Goal: Transaction & Acquisition: Purchase product/service

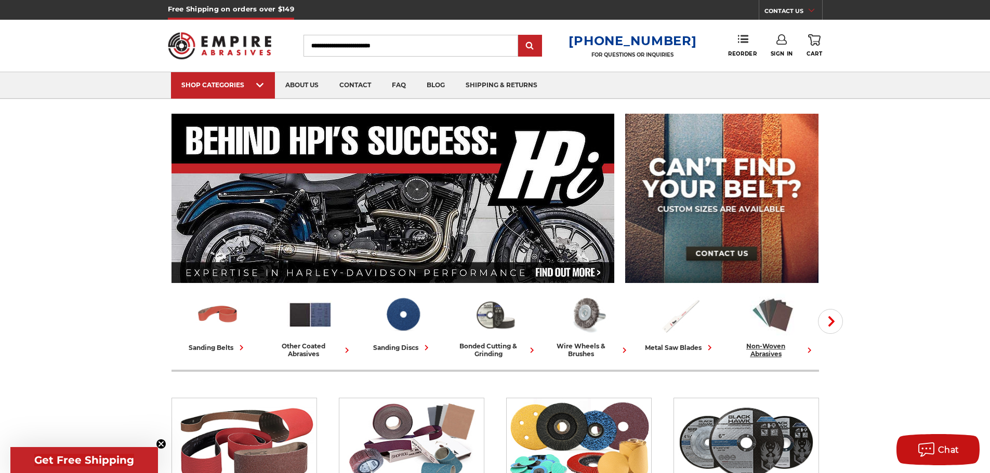
click at [782, 317] on img at bounding box center [773, 315] width 46 height 45
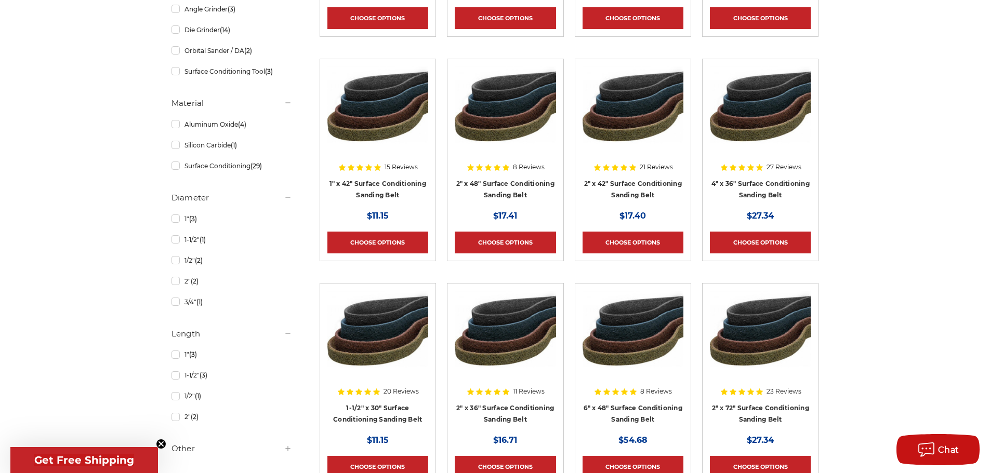
scroll to position [572, 0]
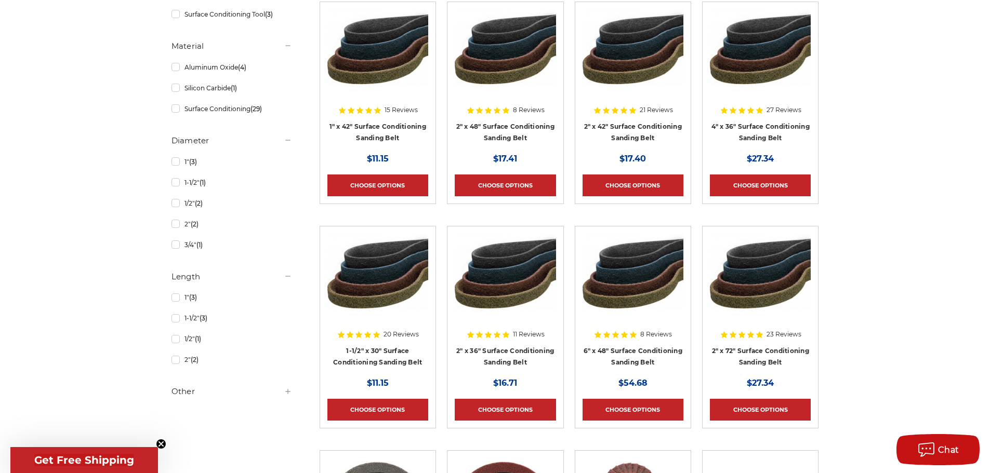
click at [776, 298] on img at bounding box center [760, 275] width 101 height 83
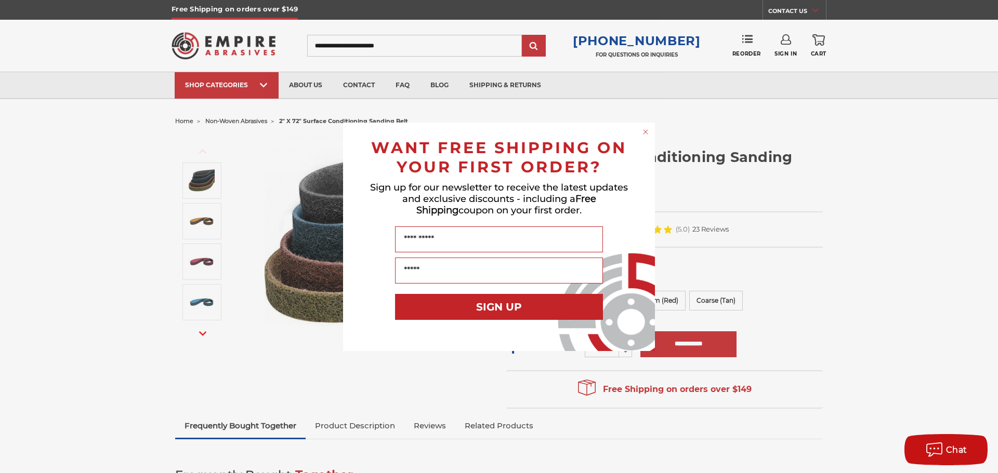
click at [793, 269] on div "Close dialog WANT FREE SHIPPING ON YOUR FIRST ORDER? Sign up for our newsletter…" at bounding box center [499, 236] width 998 height 473
click at [644, 131] on circle "Close dialog" at bounding box center [646, 132] width 10 height 10
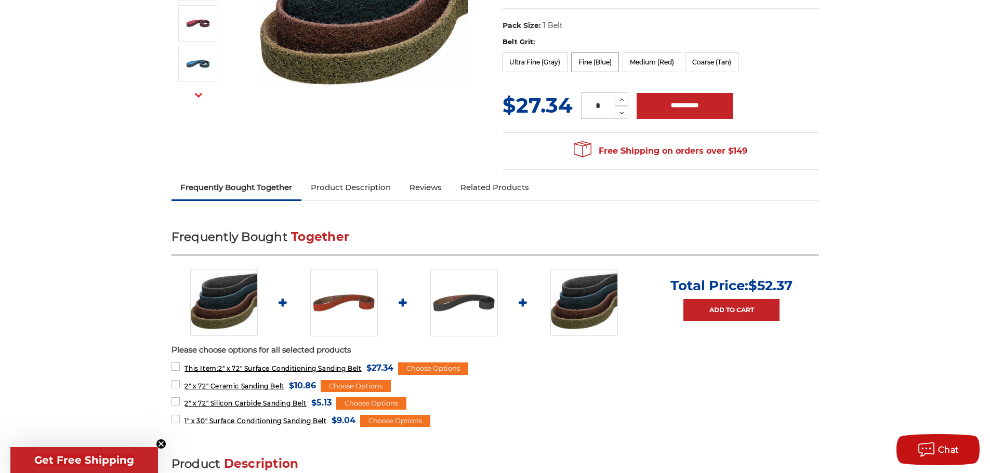
scroll to position [260, 0]
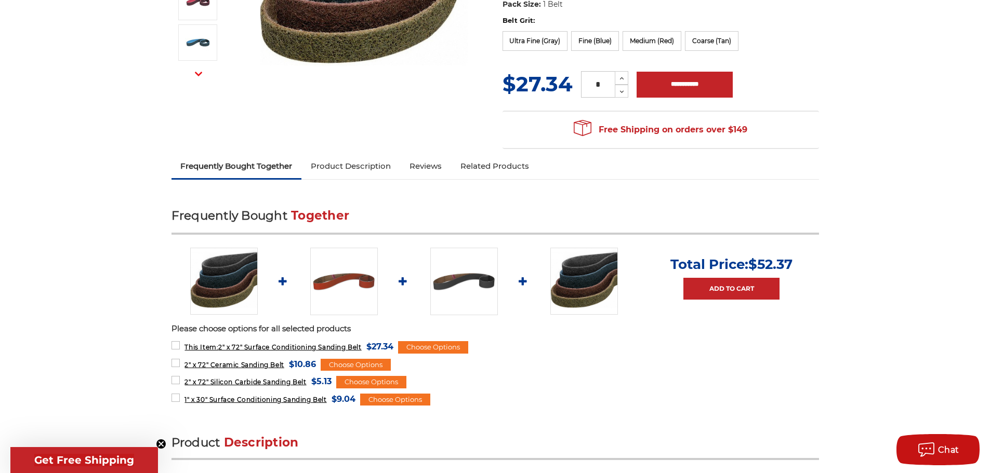
click at [362, 165] on link "Product Description" at bounding box center [350, 166] width 99 height 23
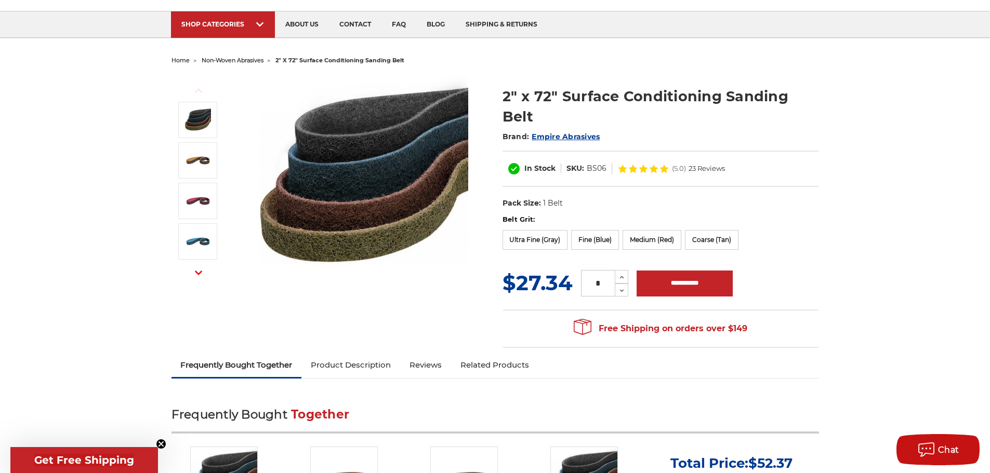
scroll to position [60, 0]
click at [597, 240] on label "Fine (Blue)" at bounding box center [595, 241] width 48 height 20
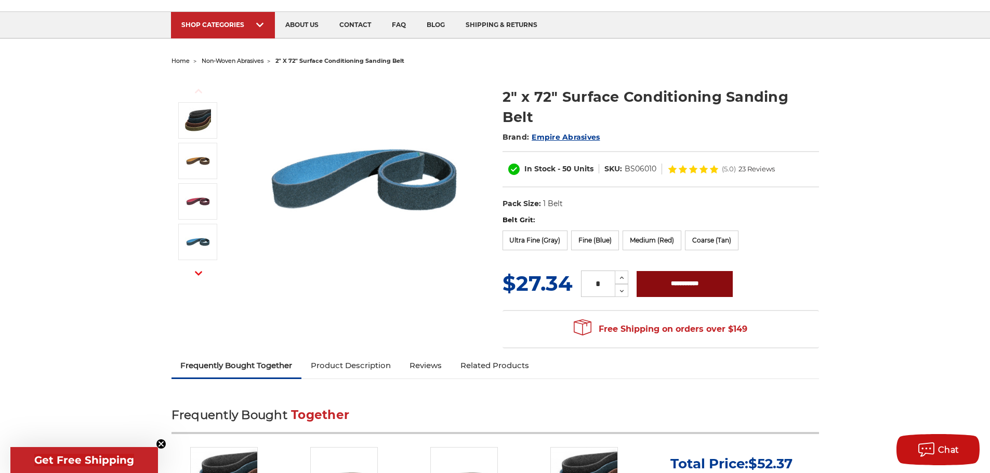
click at [685, 283] on input "**********" at bounding box center [685, 284] width 96 height 26
type input "**********"
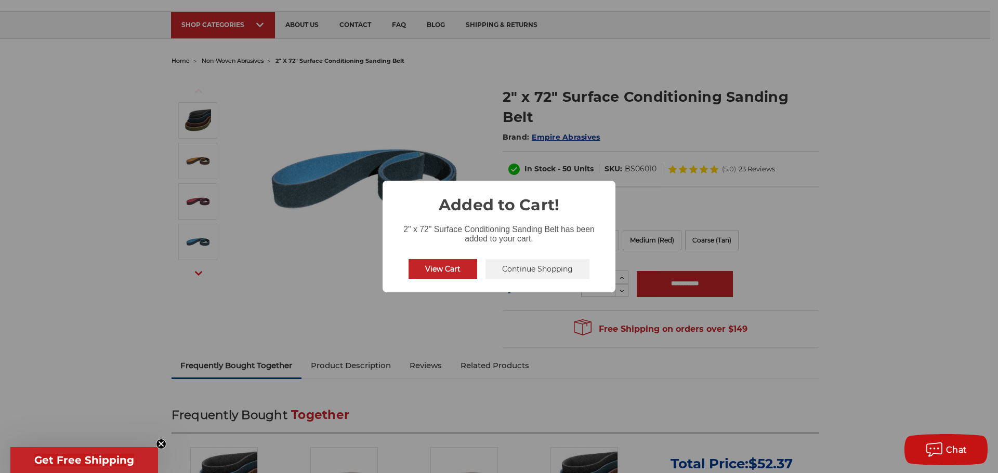
click at [455, 269] on button "View Cart" at bounding box center [442, 269] width 69 height 20
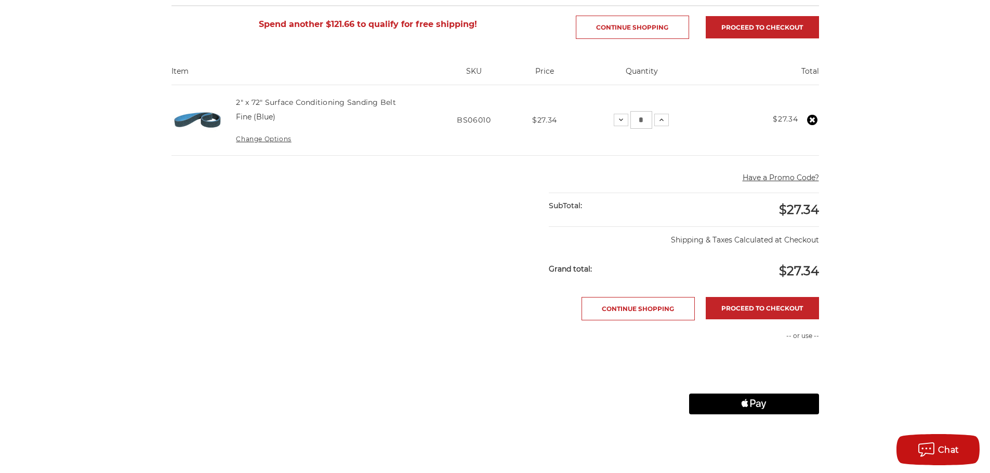
scroll to position [208, 0]
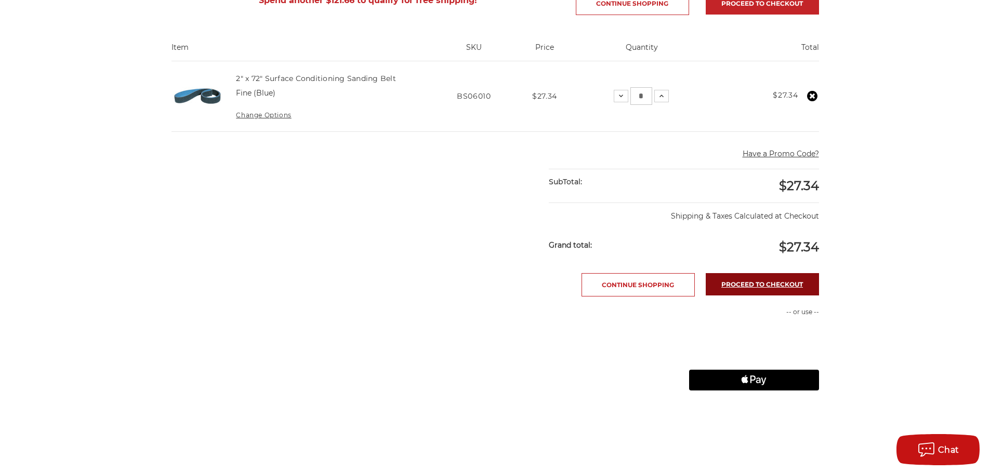
click at [761, 281] on link "Proceed to checkout" at bounding box center [762, 284] width 113 height 22
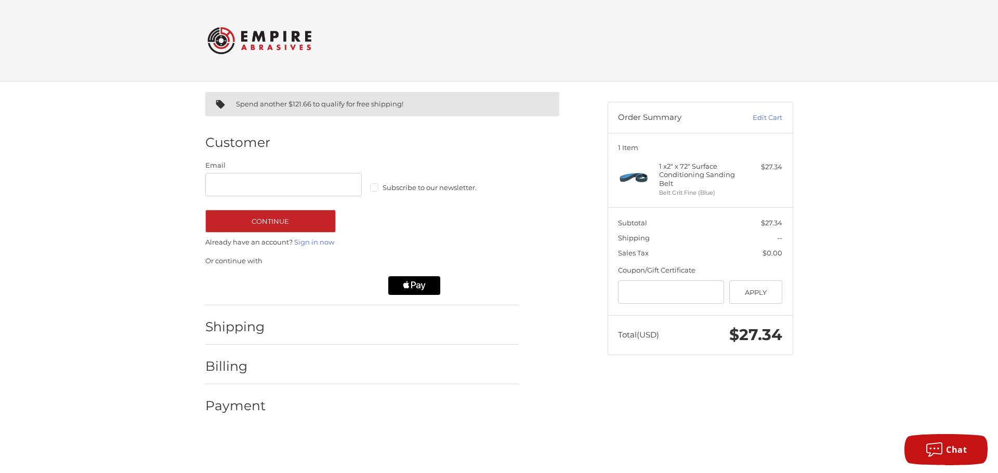
click at [263, 332] on h2 "Shipping" at bounding box center [235, 327] width 61 height 16
click at [255, 329] on h2 "Shipping" at bounding box center [235, 327] width 61 height 16
click at [308, 222] on button "Continue" at bounding box center [270, 221] width 130 height 23
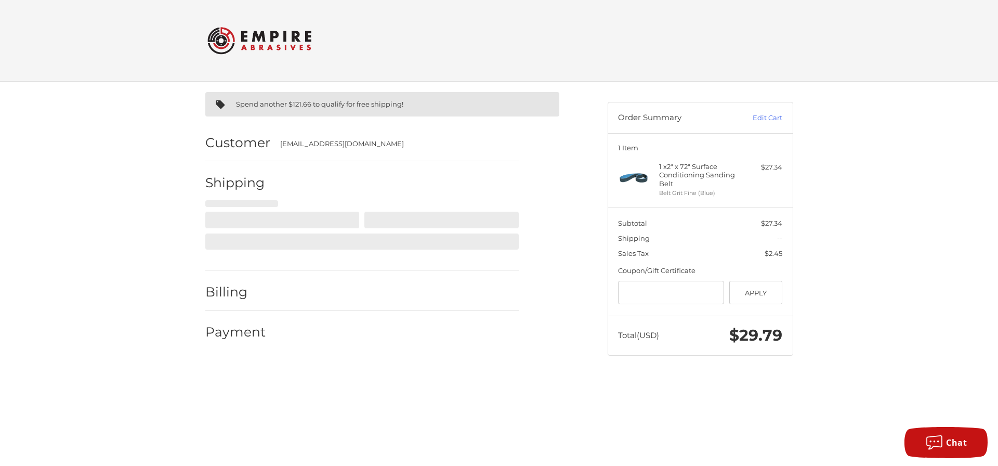
select select "**"
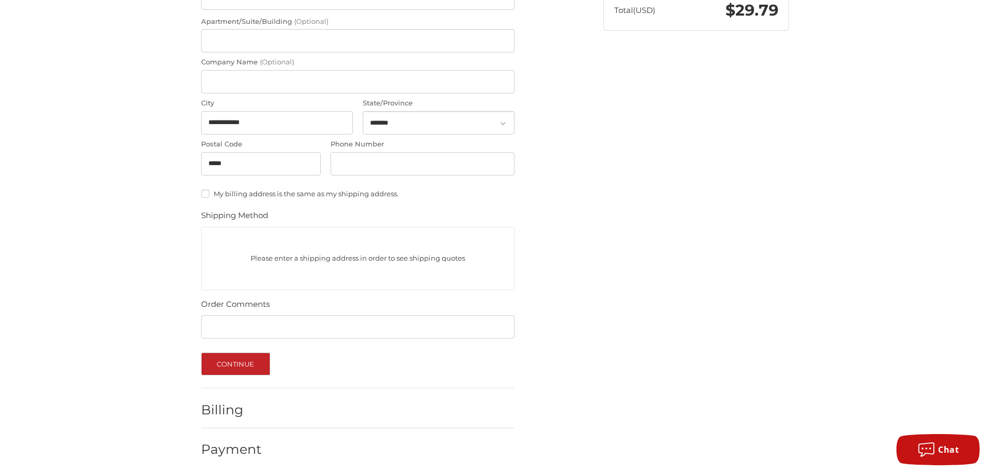
scroll to position [329, 0]
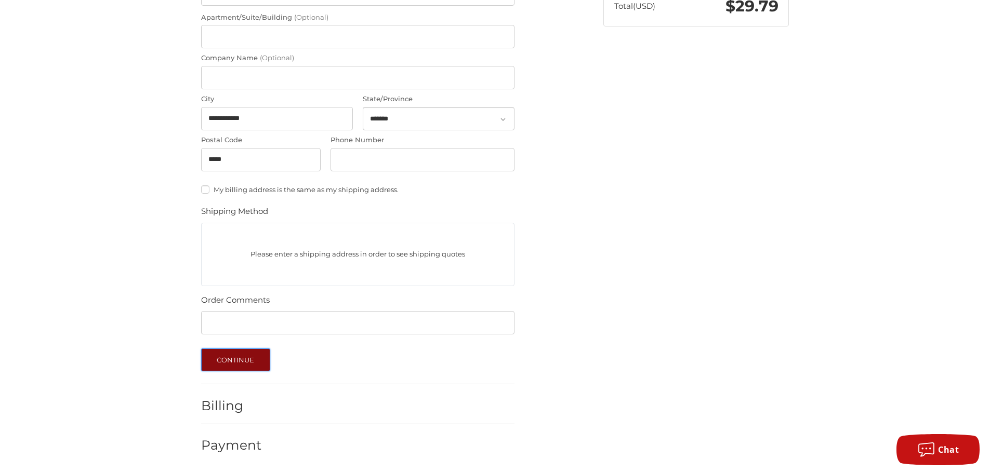
click at [256, 364] on button "Continue" at bounding box center [235, 360] width 69 height 23
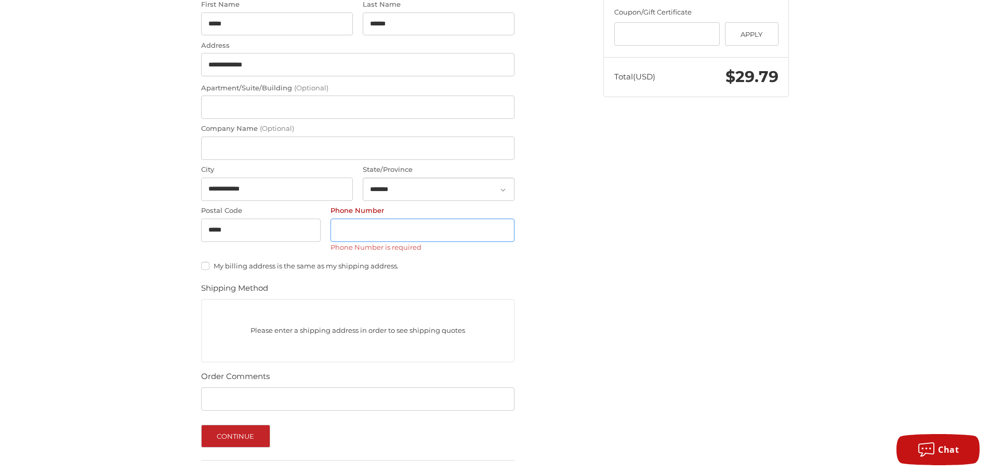
scroll to position [251, 0]
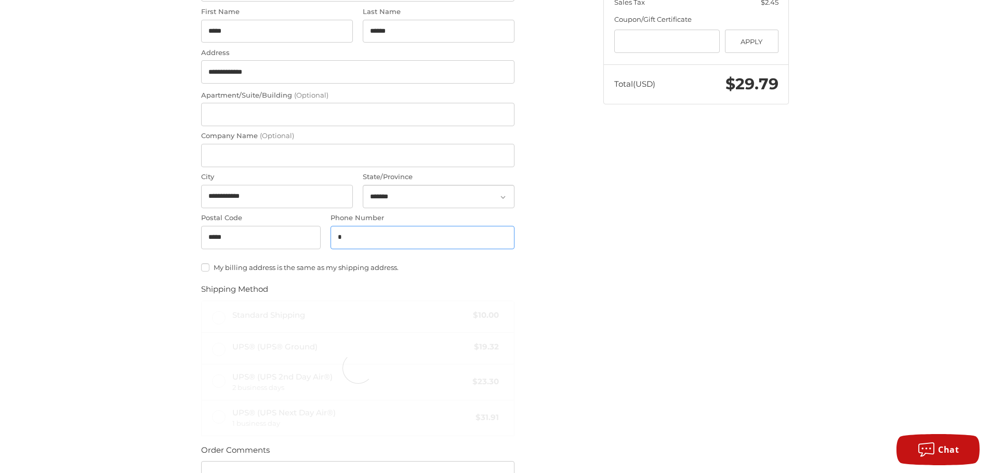
type input "**********"
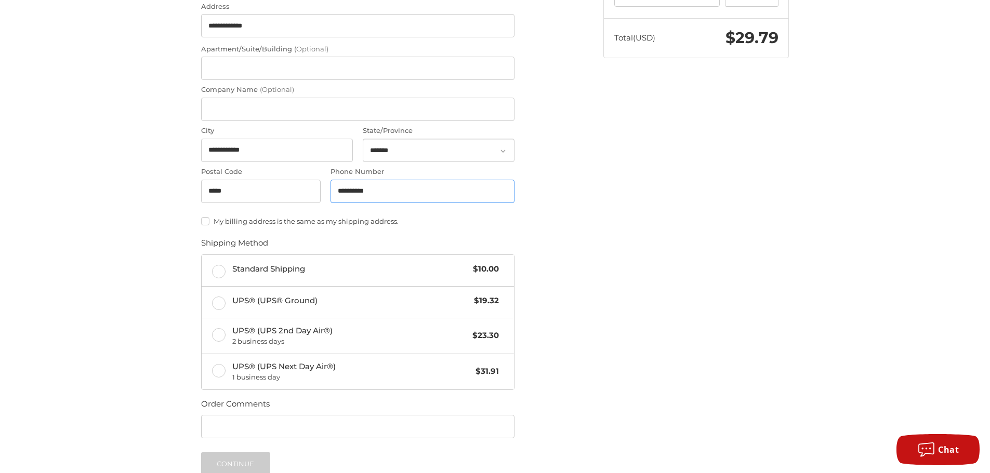
scroll to position [401, 0]
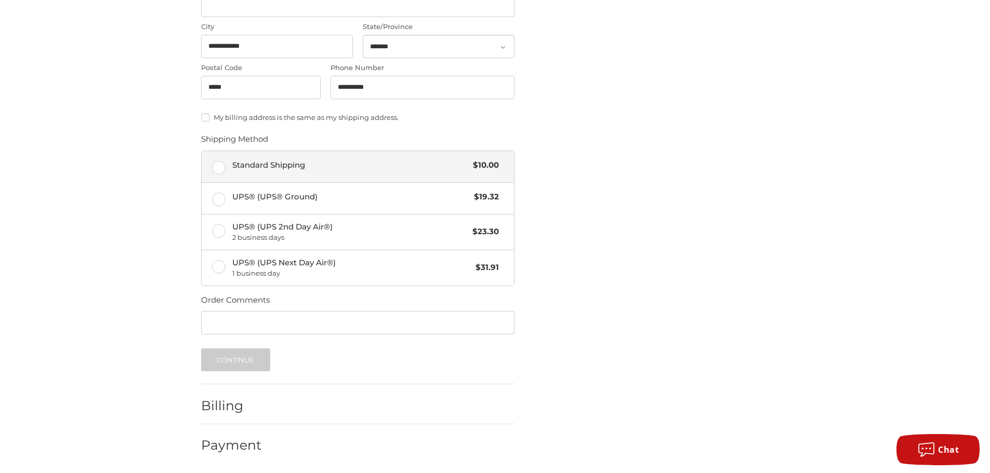
click at [301, 163] on span "Standard Shipping" at bounding box center [350, 166] width 236 height 12
click at [256, 359] on button "Continue" at bounding box center [235, 360] width 69 height 23
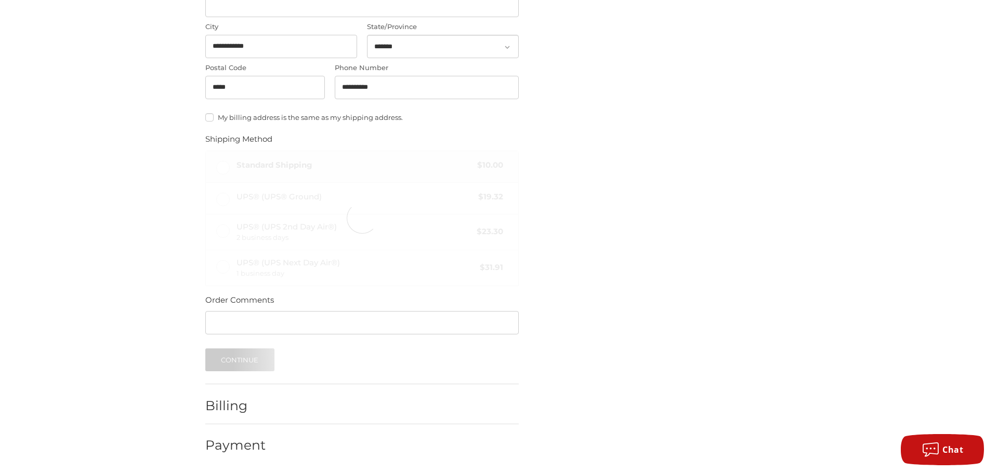
scroll to position [0, 0]
